Goal: Information Seeking & Learning: Learn about a topic

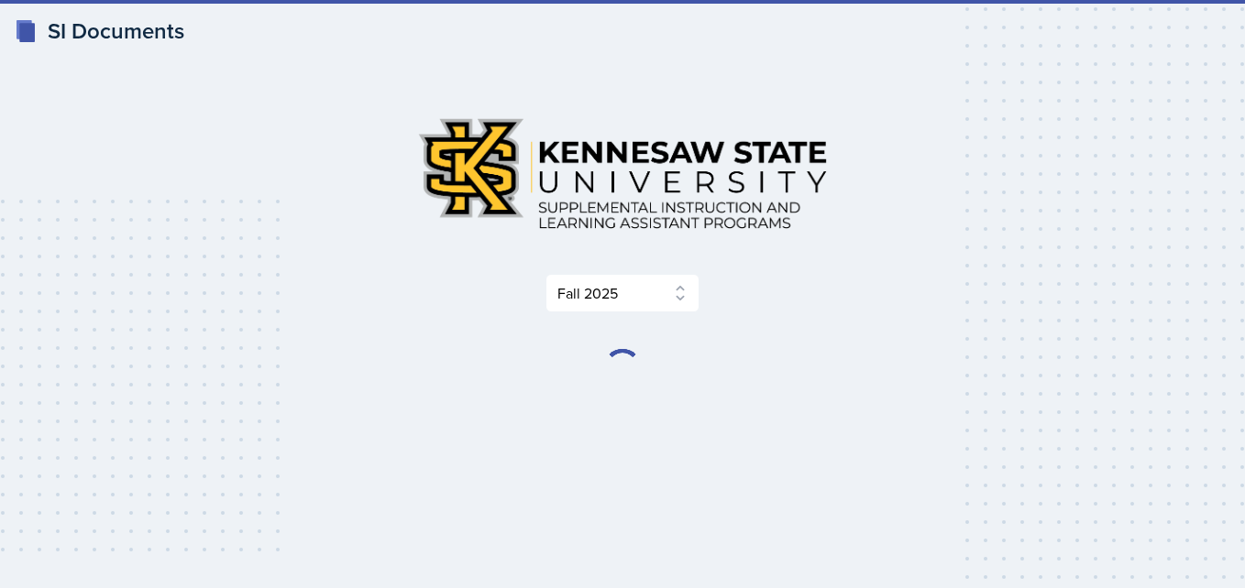
select select "2bed604d-1099-4043-b1bc-2365e8740244"
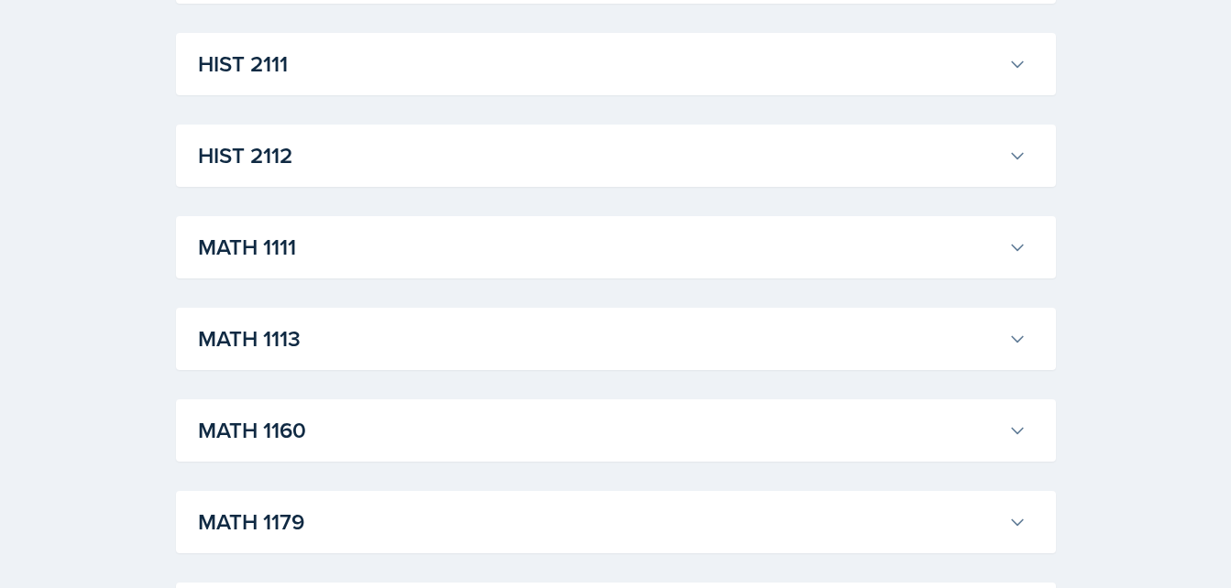
scroll to position [1524, 0]
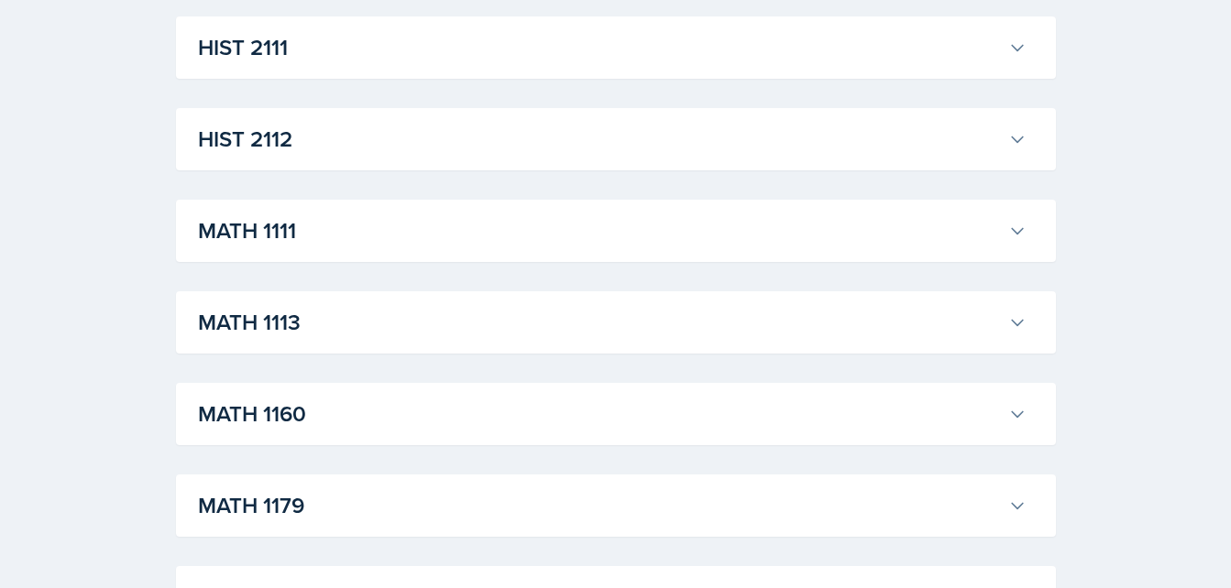
click at [707, 233] on h3 "MATH 1111" at bounding box center [599, 230] width 803 height 33
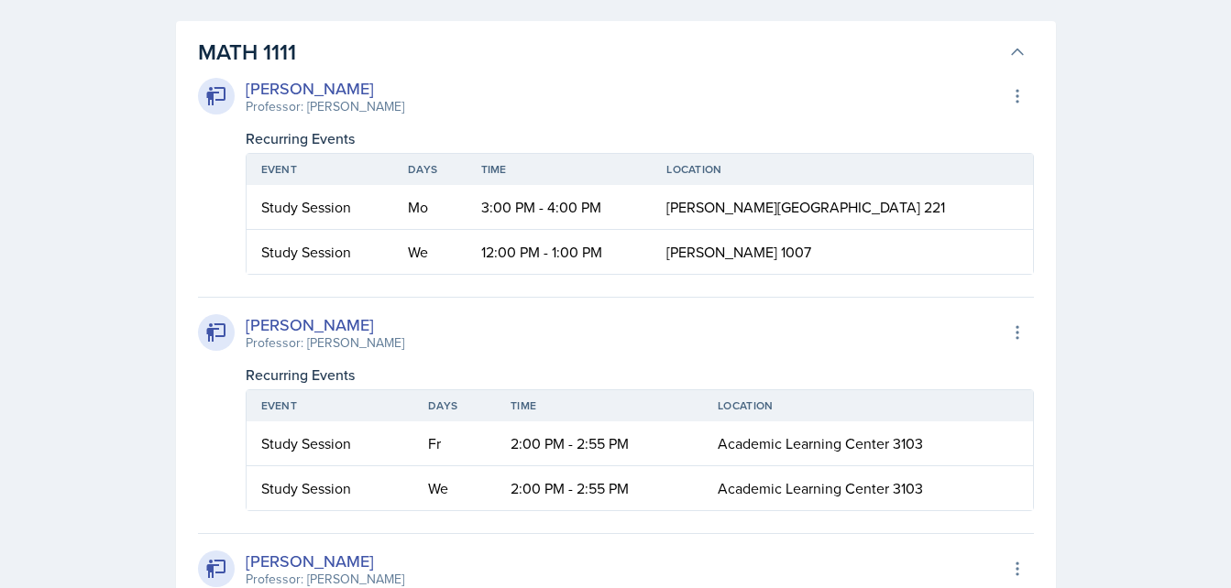
scroll to position [1717, 0]
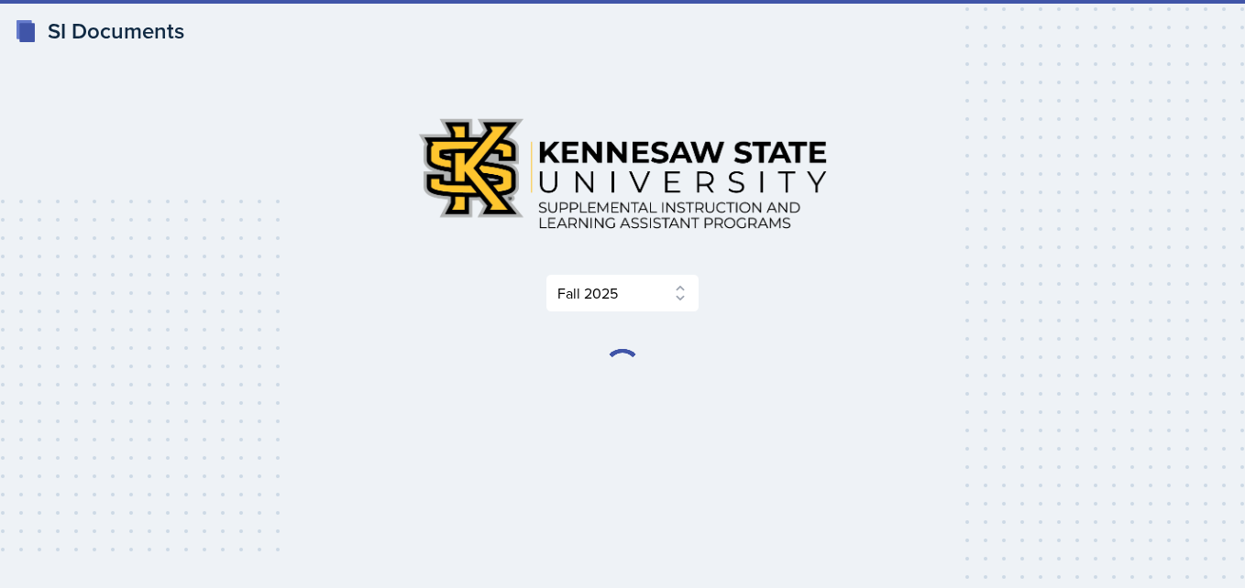
select select "2bed604d-1099-4043-b1bc-2365e8740244"
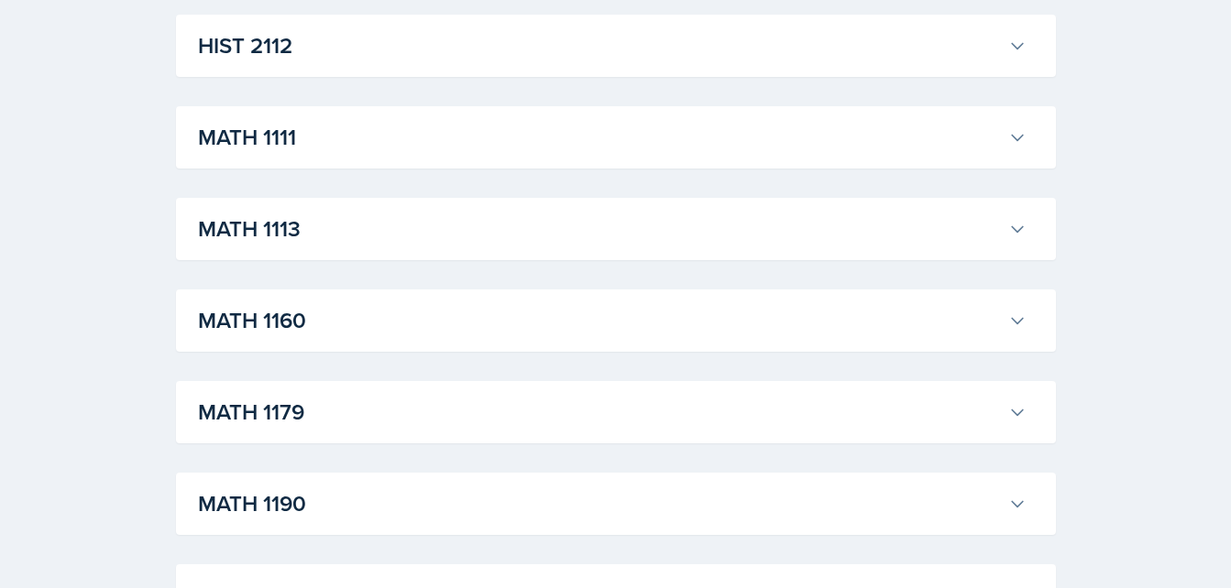
scroll to position [1607, 0]
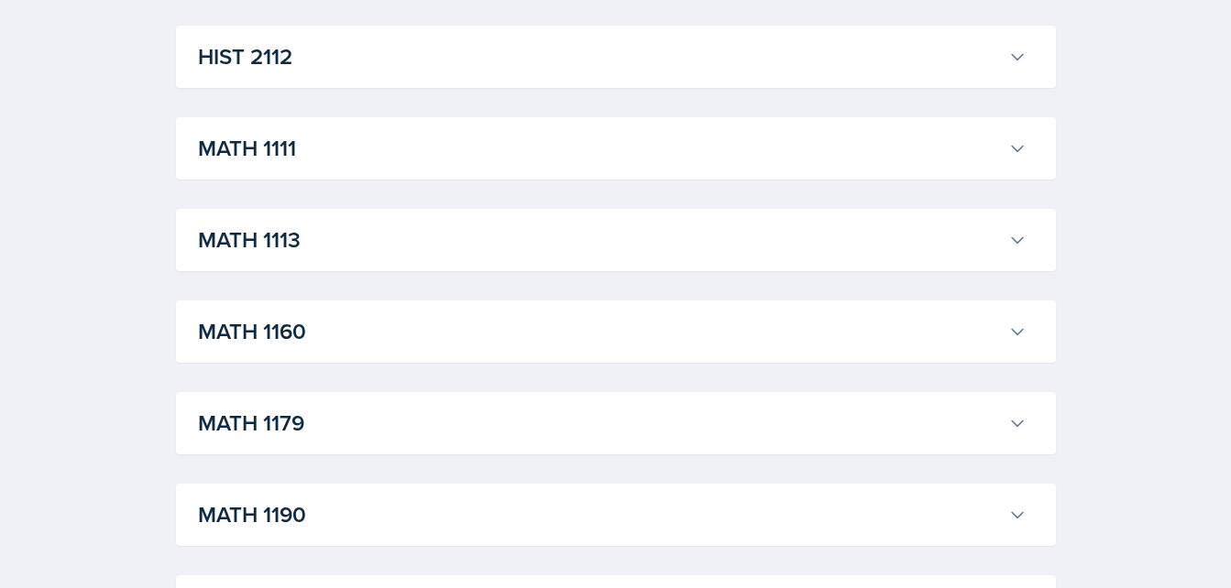
click at [619, 181] on div "ACCT 2101 [PERSON_NAME] Professor: [PERSON_NAME] Export to Google Calendar Recu…" at bounding box center [616, 149] width 880 height 2812
click at [591, 152] on h3 "MATH 1111" at bounding box center [599, 148] width 803 height 33
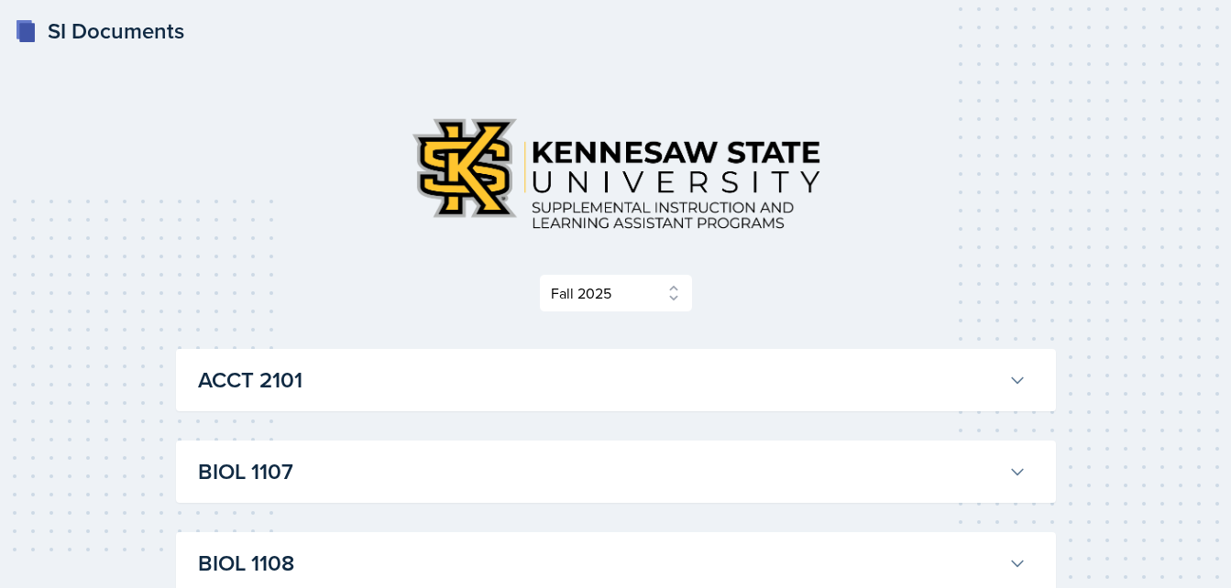
scroll to position [1617, 0]
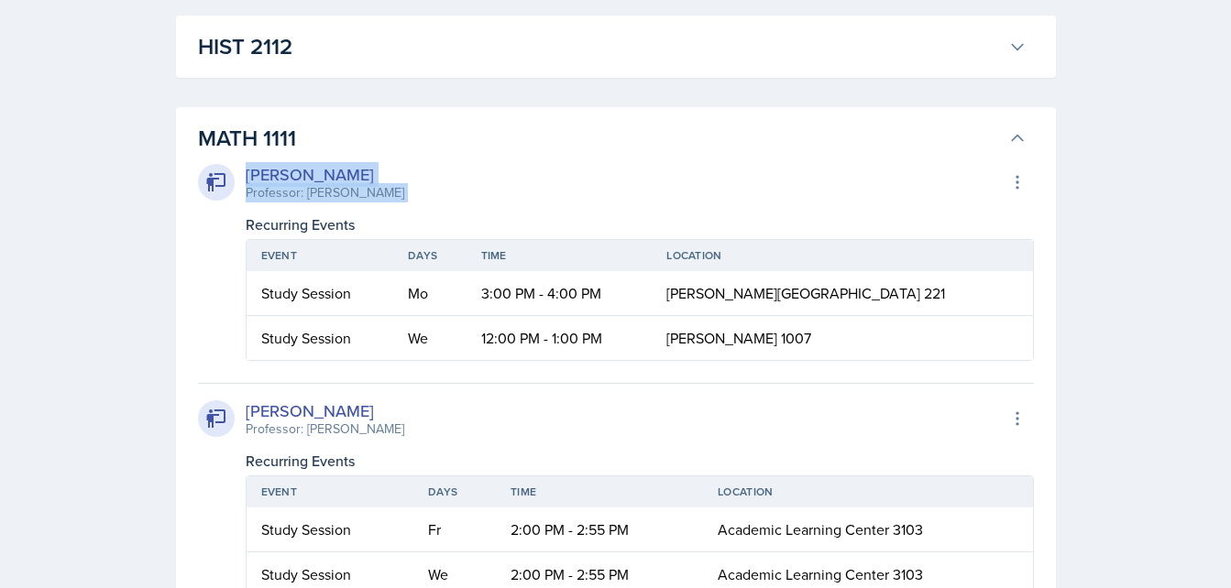
drag, startPoint x: 1228, startPoint y: 152, endPoint x: 1232, endPoint y: 186, distance: 34.1
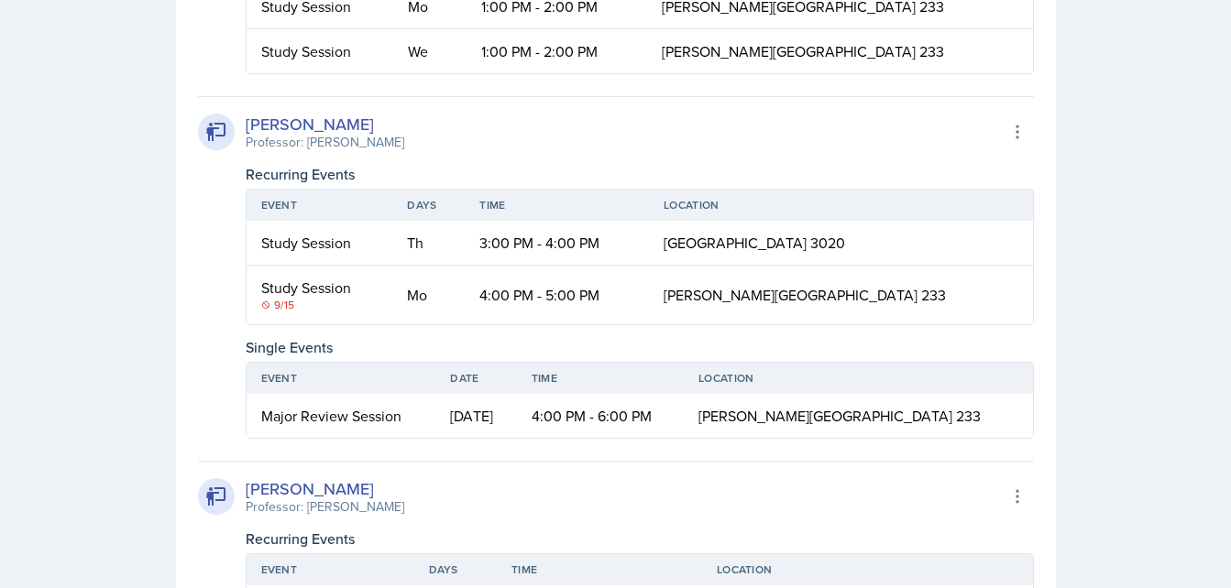
scroll to position [4446, 0]
